Goal: Book appointment/travel/reservation

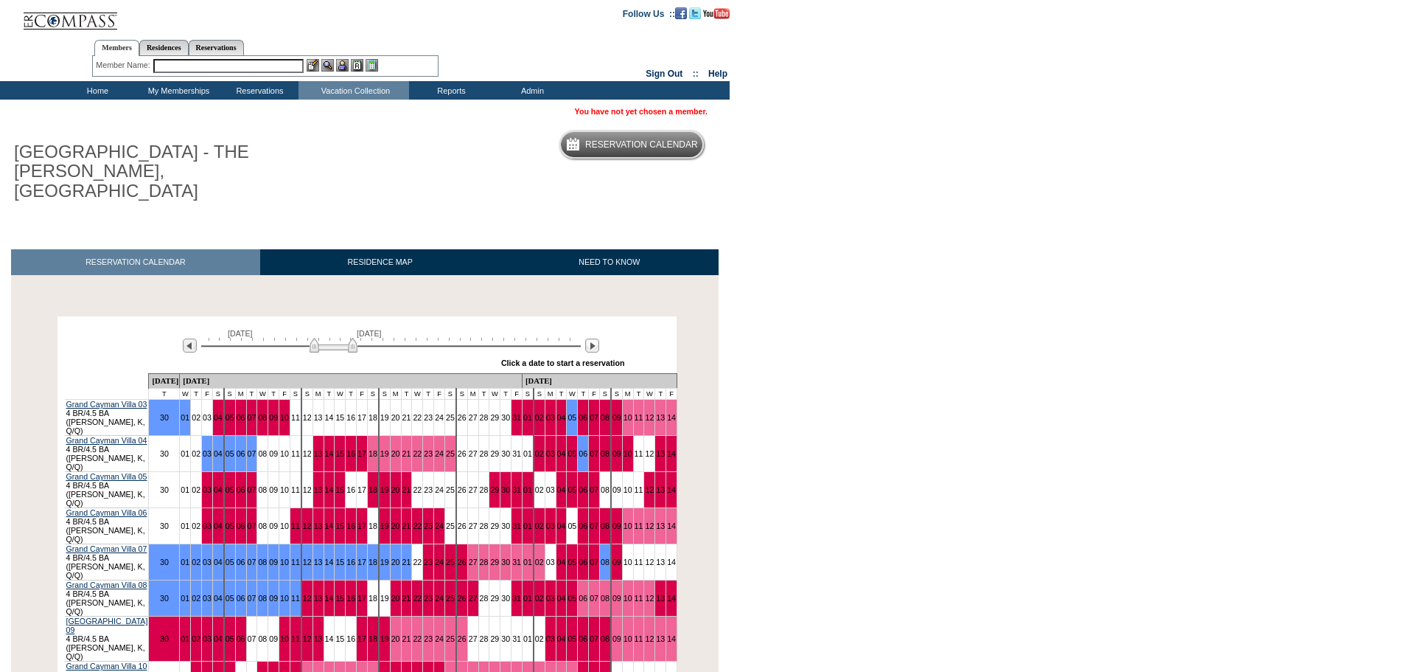
click at [313, 338] on img at bounding box center [334, 345] width 48 height 15
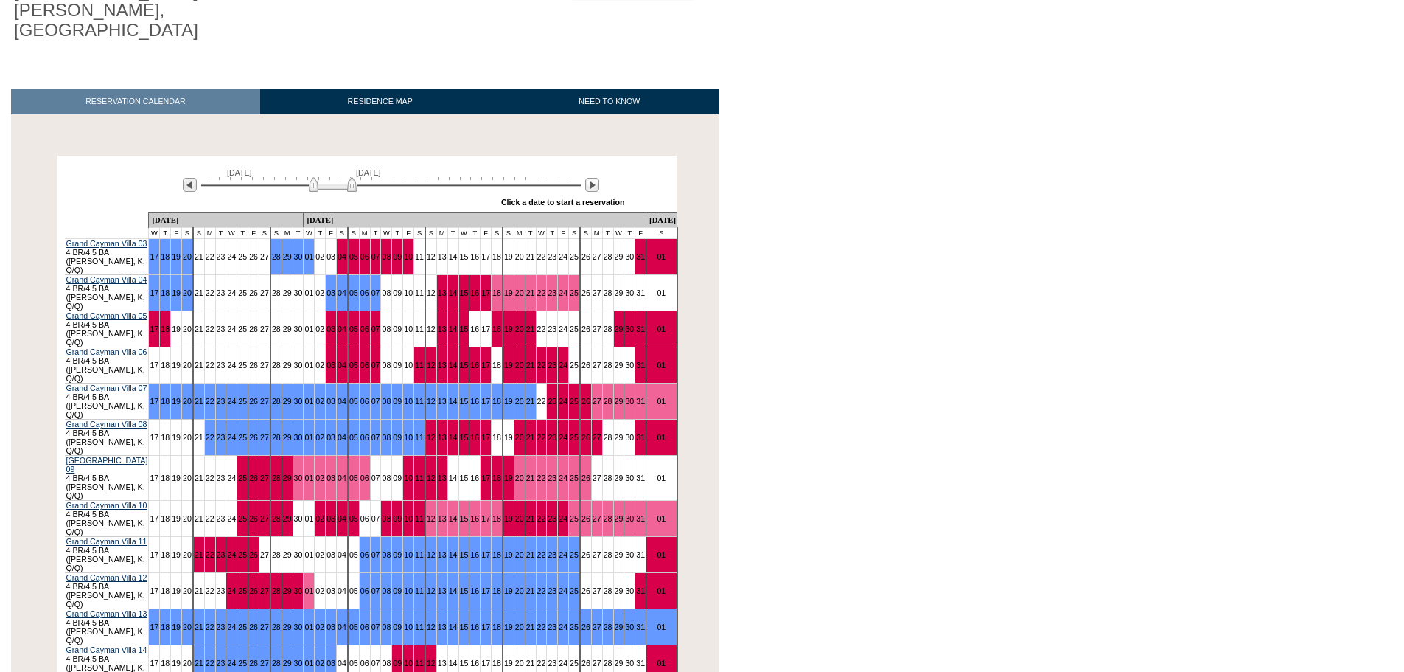
scroll to position [170, 0]
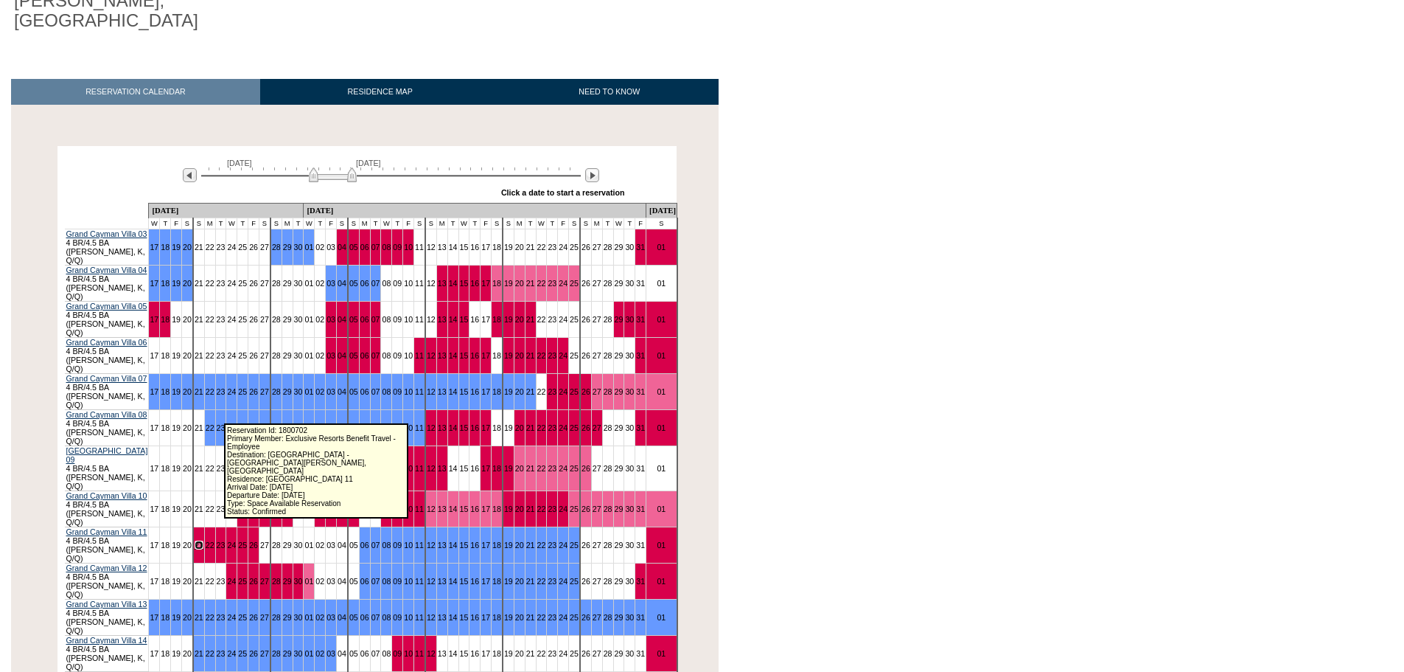
click at [203, 540] on link "21" at bounding box center [199, 544] width 9 height 9
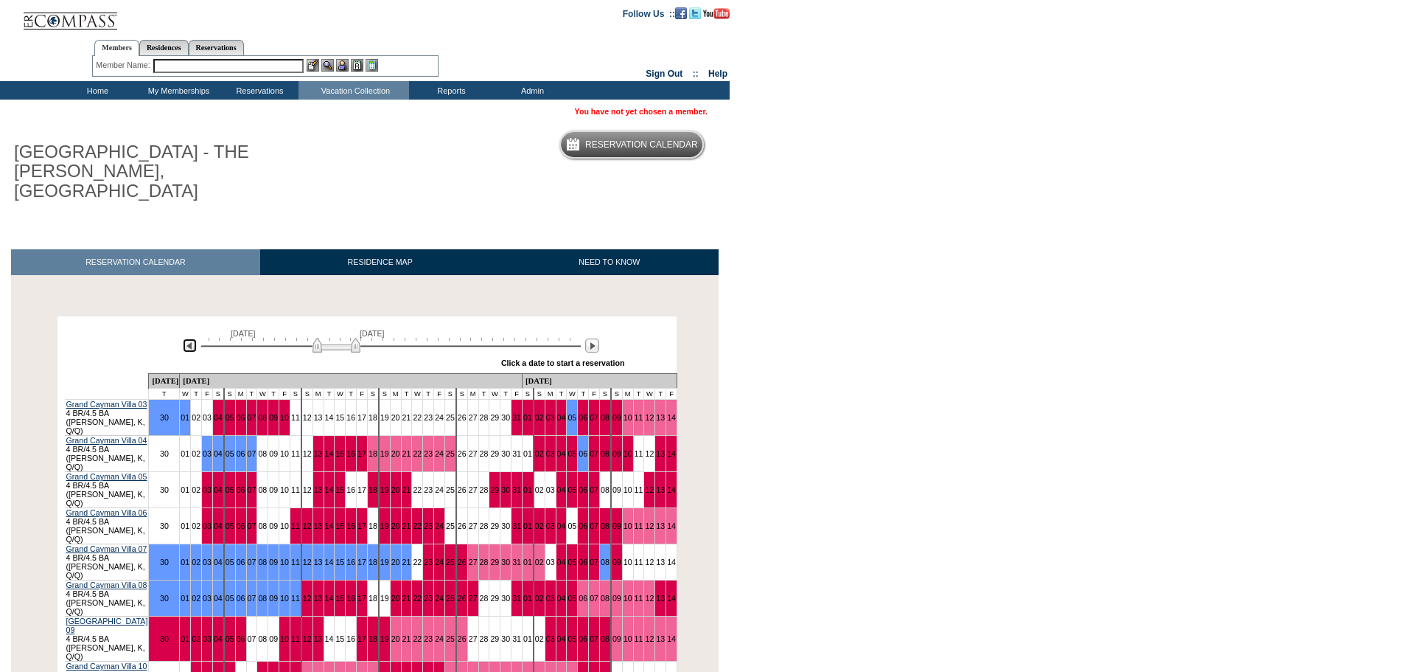
click at [195, 338] on img at bounding box center [190, 345] width 14 height 14
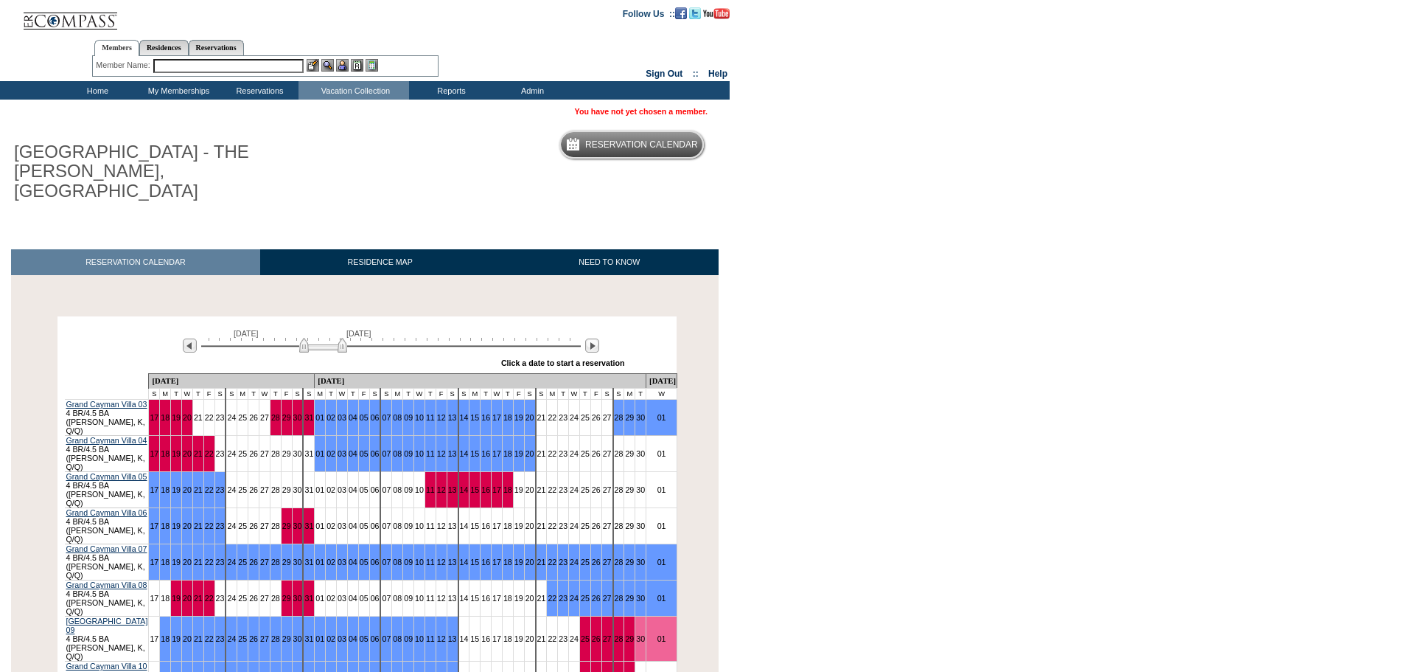
click at [103, 88] on td "Home" at bounding box center [95, 90] width 81 height 18
